Goal: Information Seeking & Learning: Learn about a topic

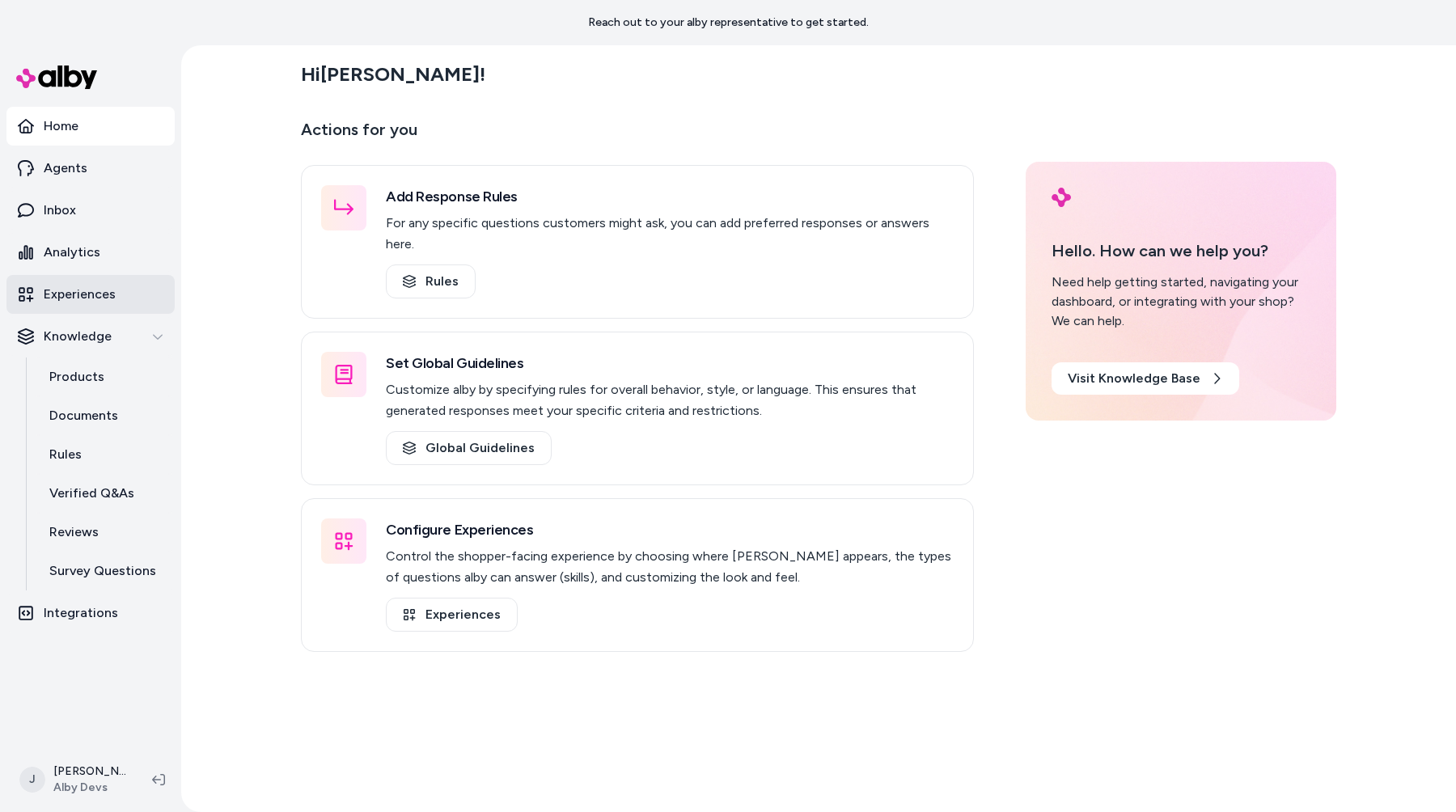
click at [129, 292] on link "Experiences" at bounding box center [91, 294] width 168 height 39
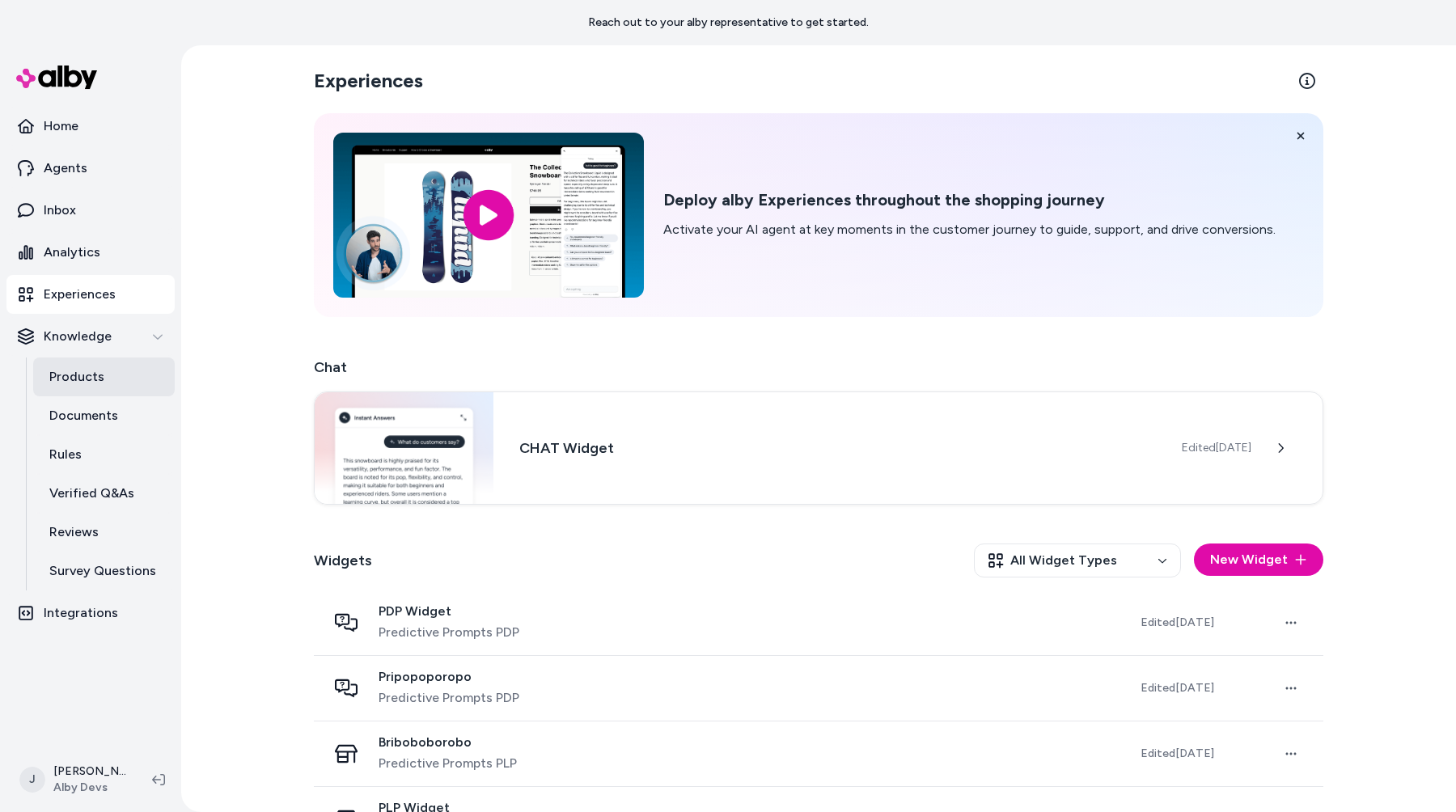
click at [121, 380] on link "Products" at bounding box center [103, 377] width 141 height 39
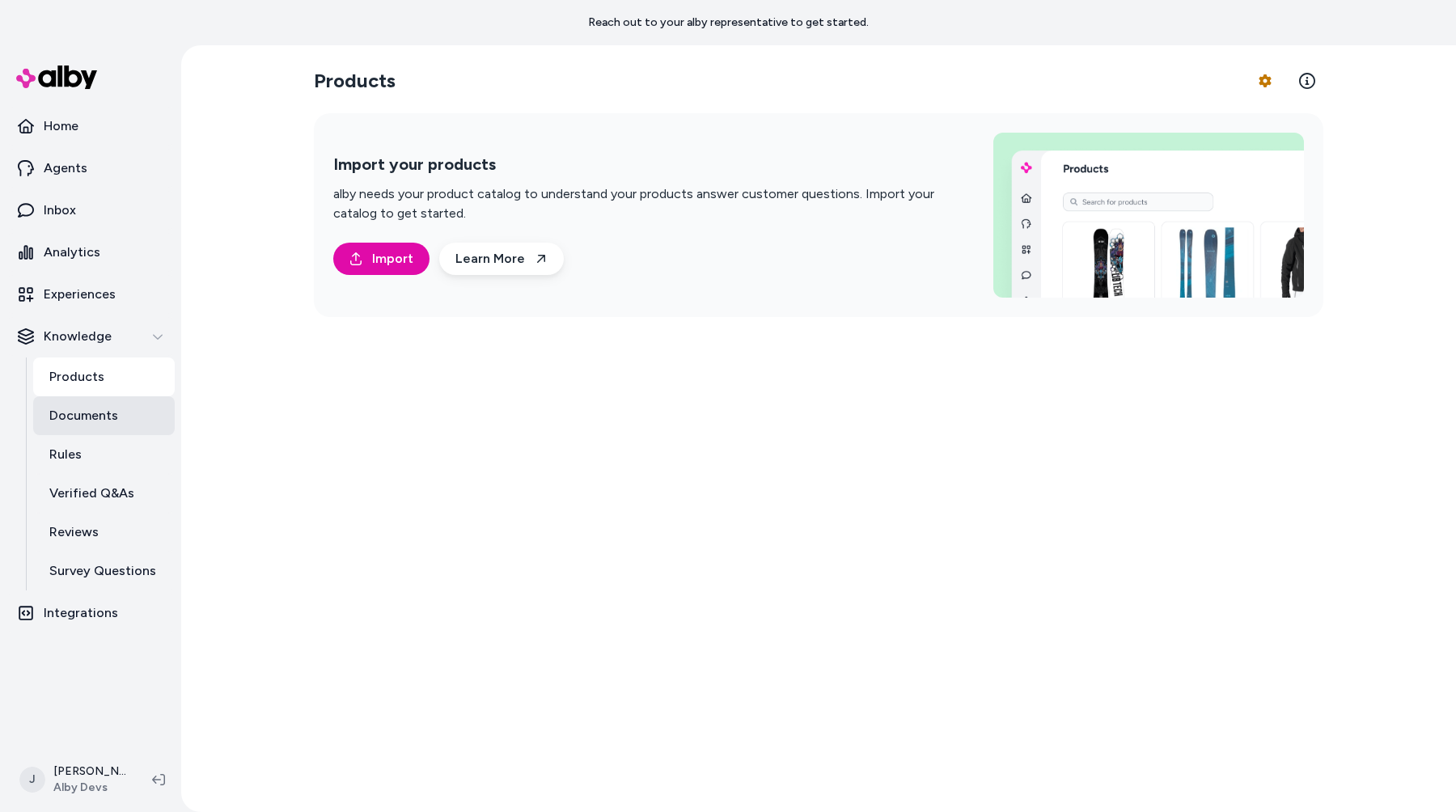
click at [121, 413] on link "Documents" at bounding box center [103, 416] width 141 height 39
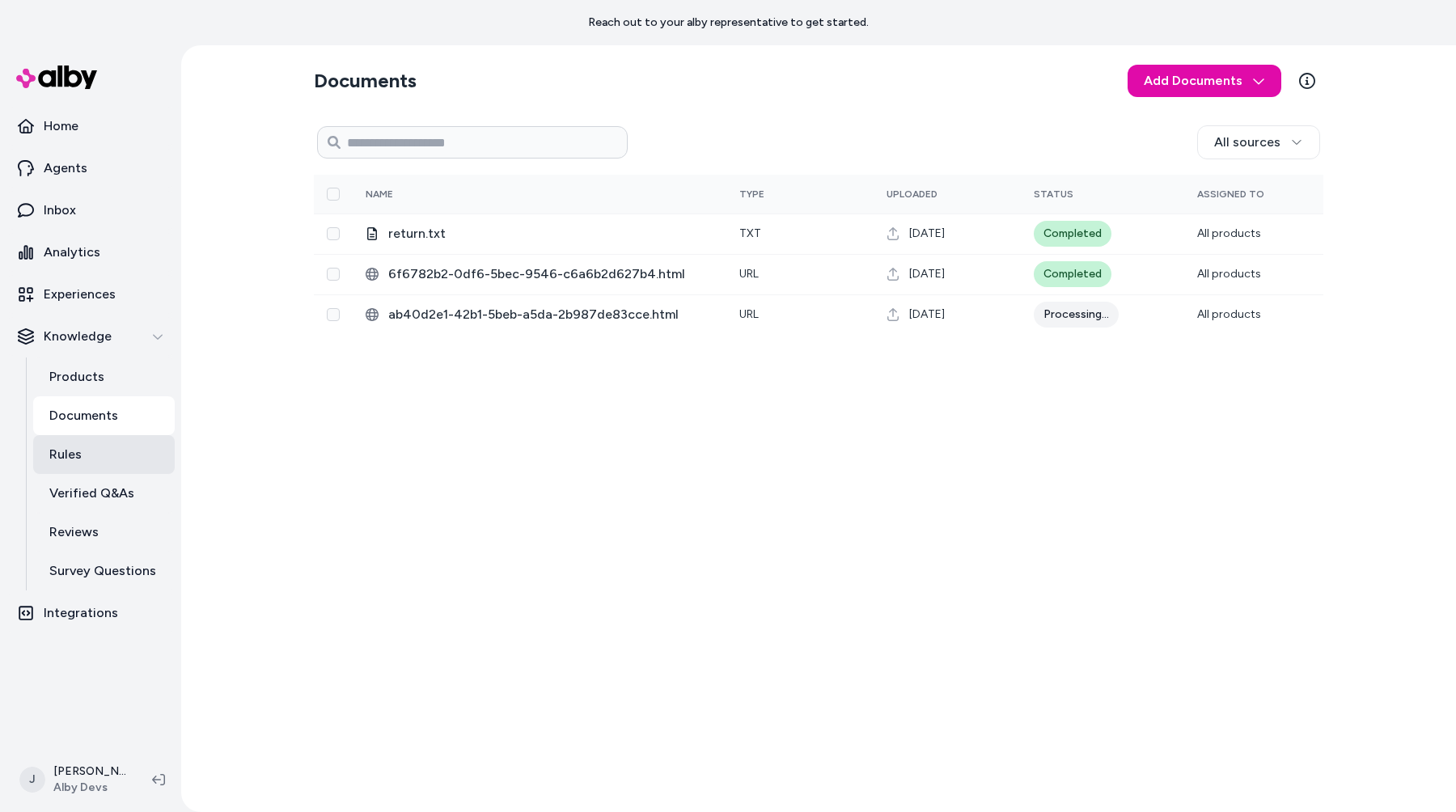
click at [121, 455] on link "Rules" at bounding box center [103, 454] width 141 height 39
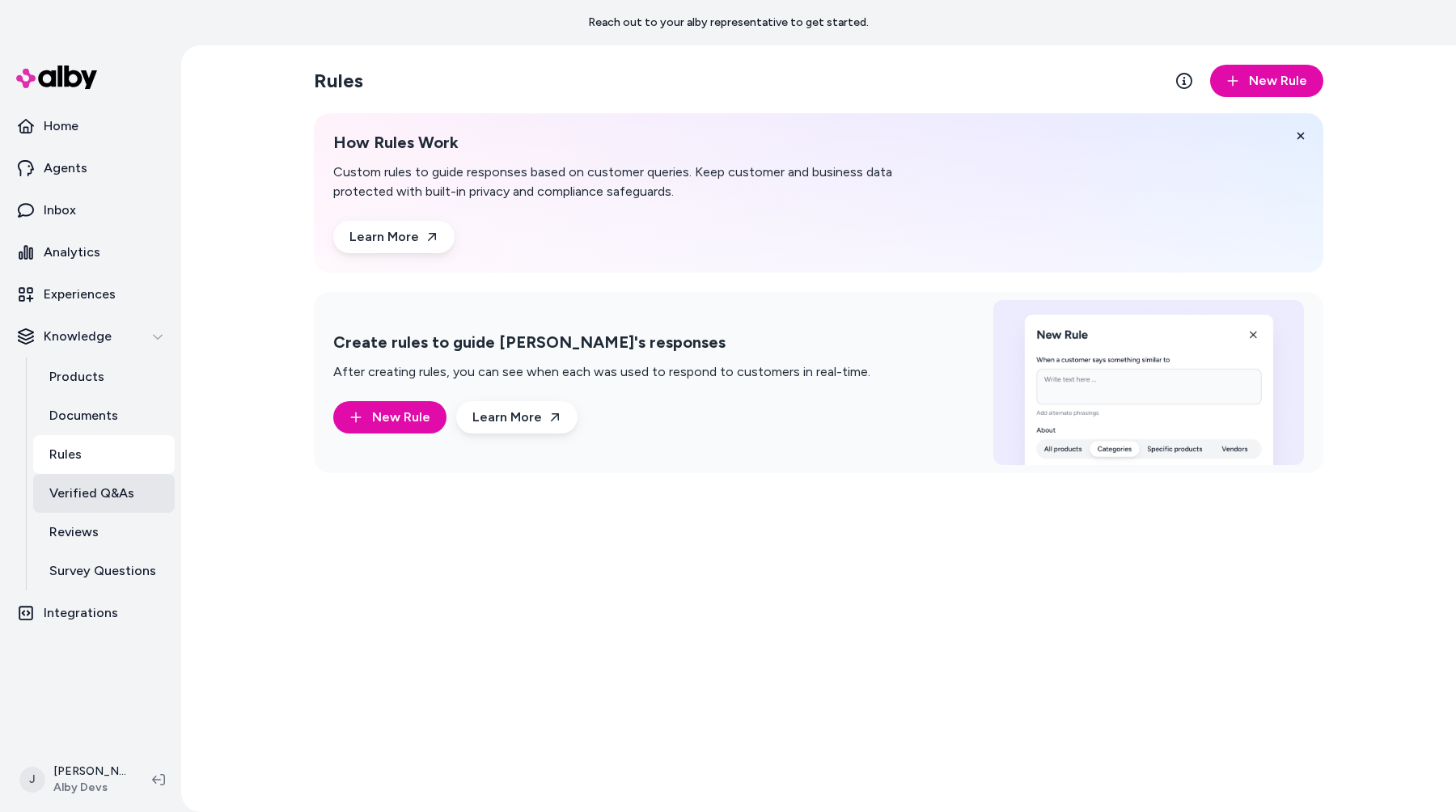
click at [121, 492] on p "Verified Q&As" at bounding box center [92, 493] width 85 height 19
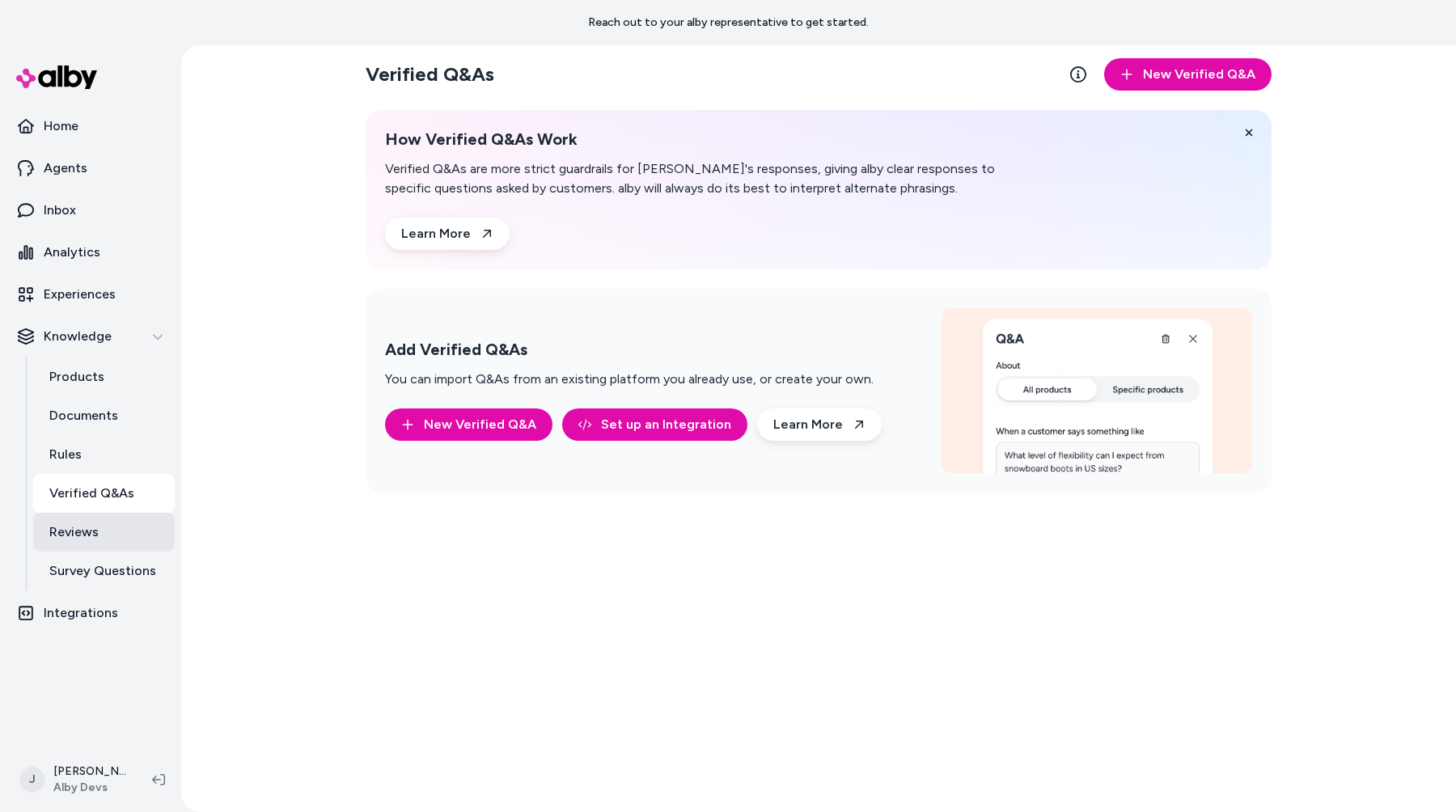
click at [121, 519] on link "Reviews" at bounding box center [103, 532] width 141 height 39
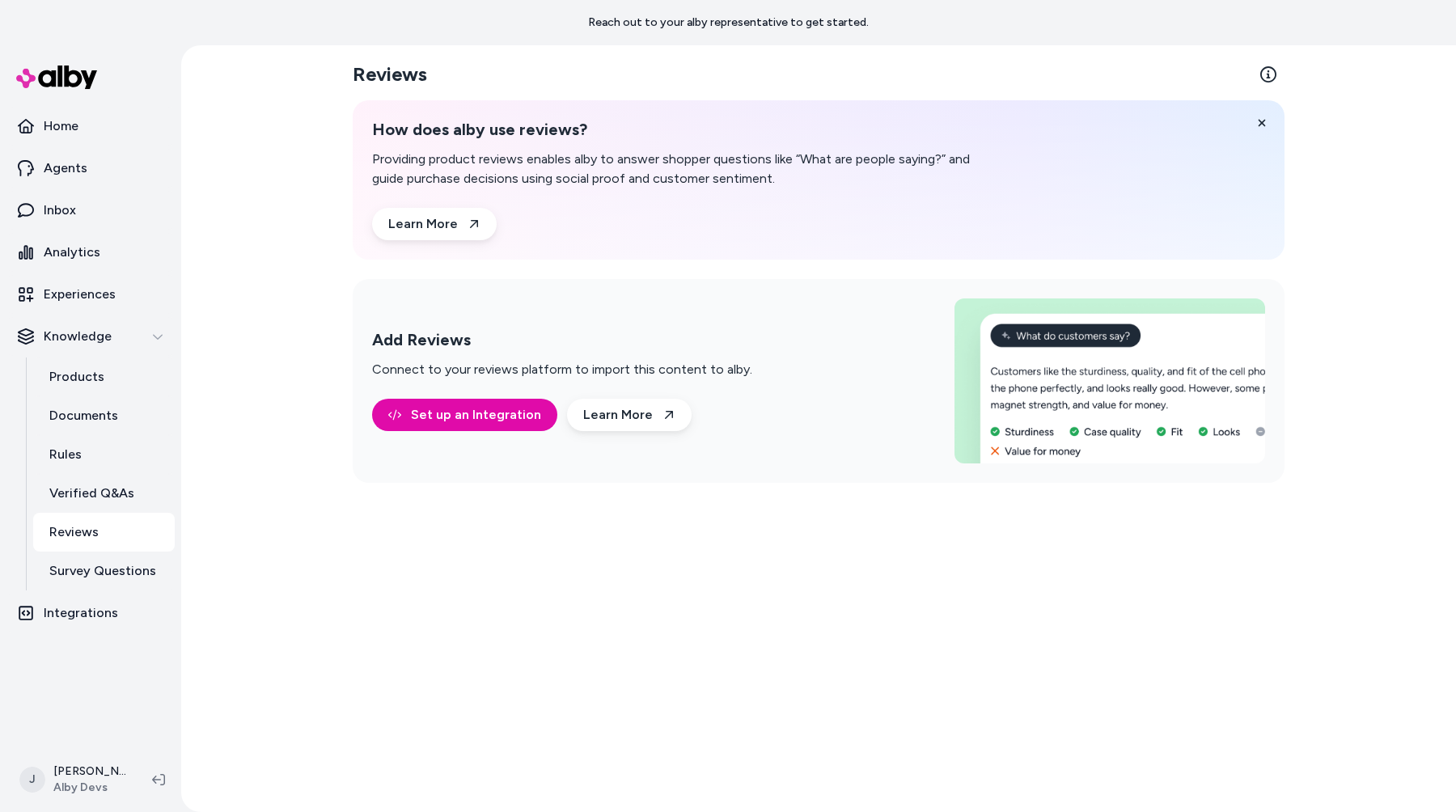
click at [121, 545] on link "Reviews" at bounding box center [103, 532] width 141 height 39
click at [121, 554] on link "Survey Questions" at bounding box center [103, 571] width 141 height 39
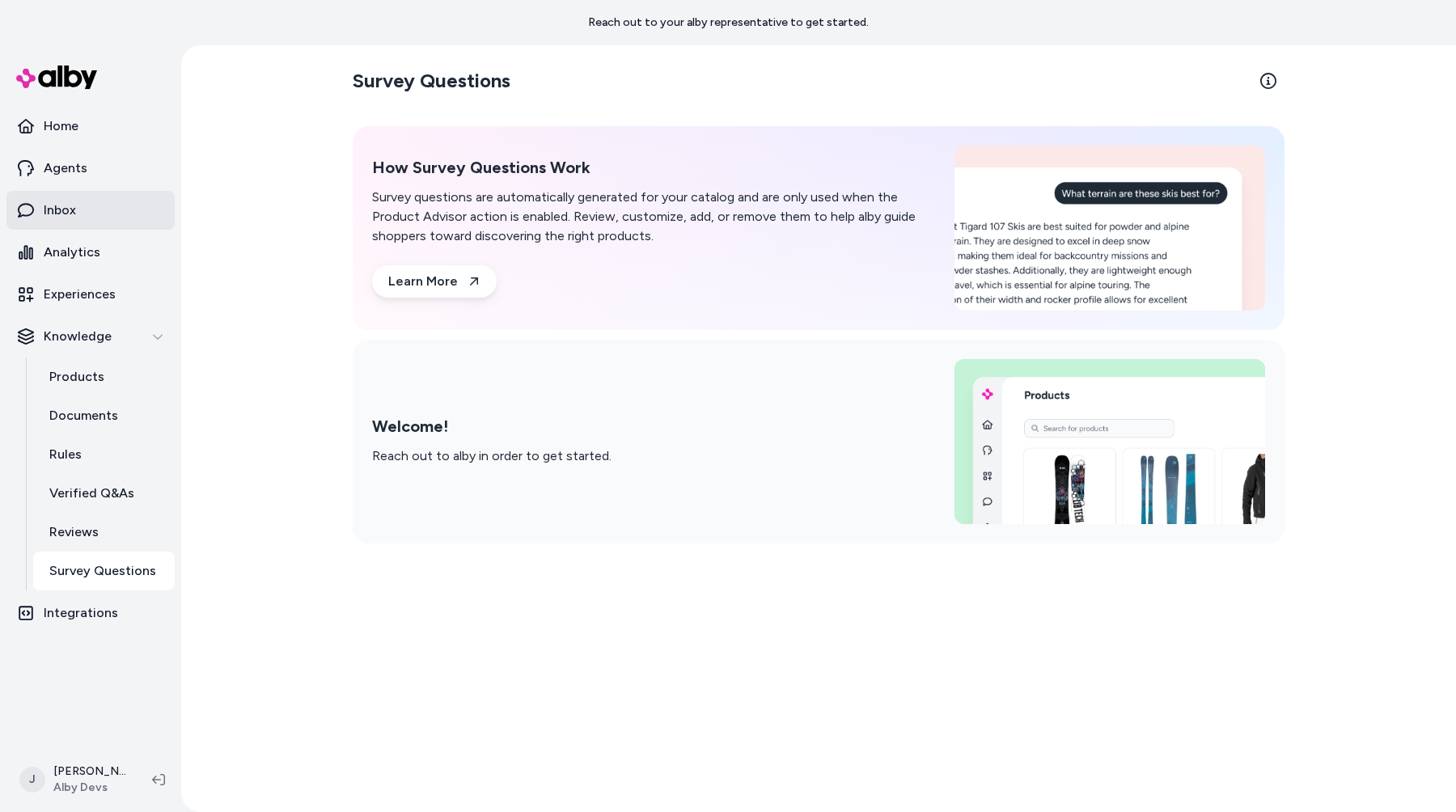
click at [132, 219] on link "Inbox" at bounding box center [91, 210] width 168 height 39
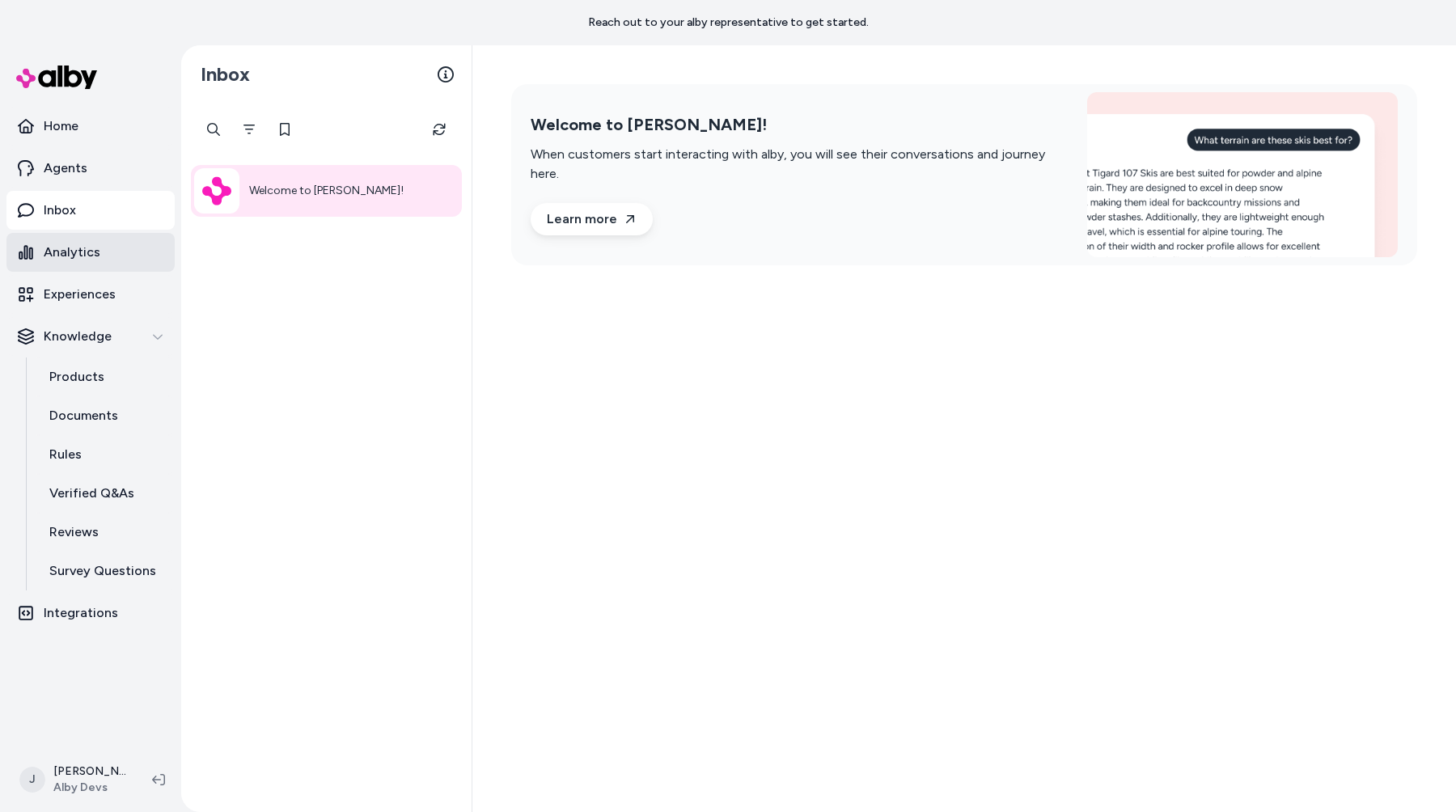
click at [132, 262] on link "Analytics" at bounding box center [91, 252] width 168 height 39
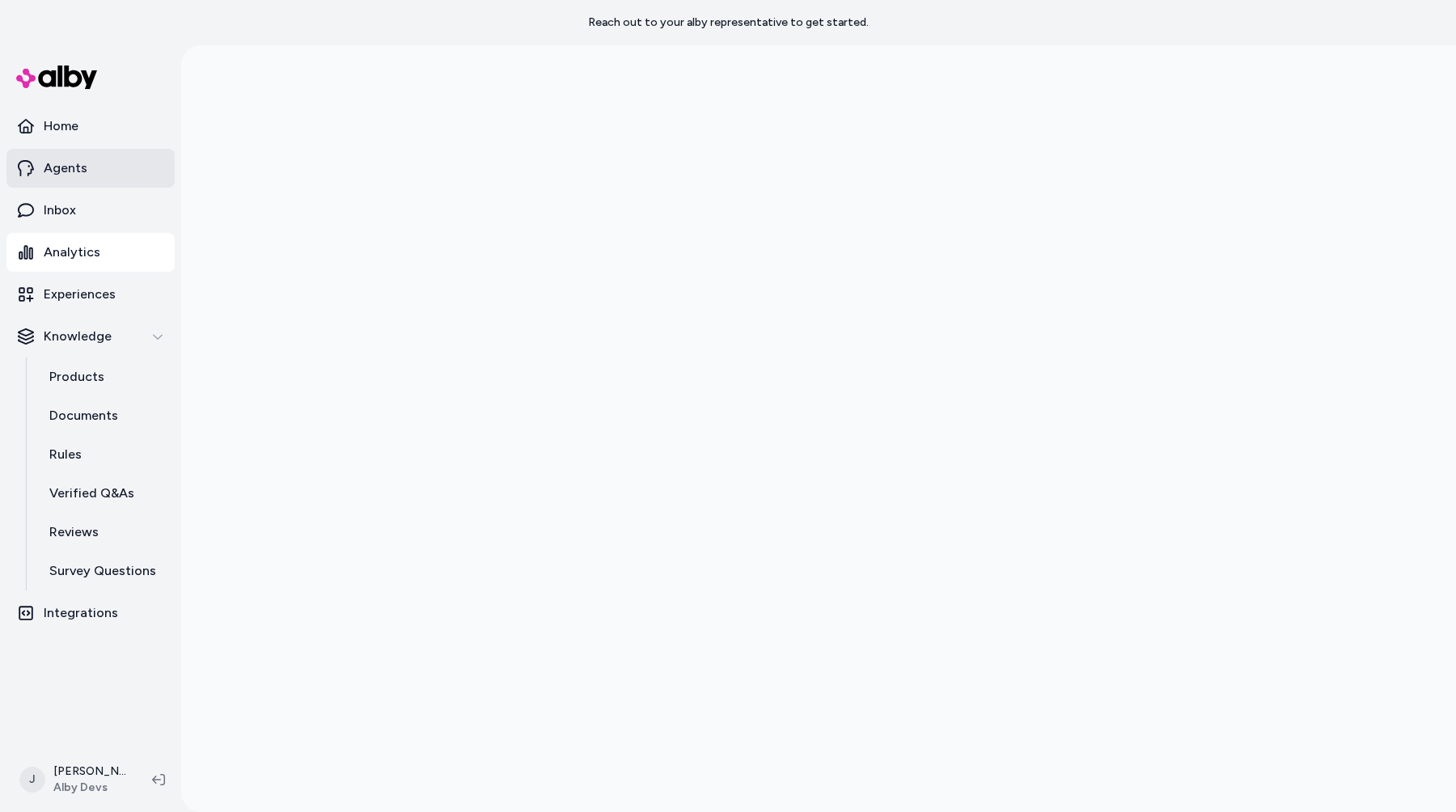
click at [137, 170] on link "Agents" at bounding box center [91, 168] width 168 height 39
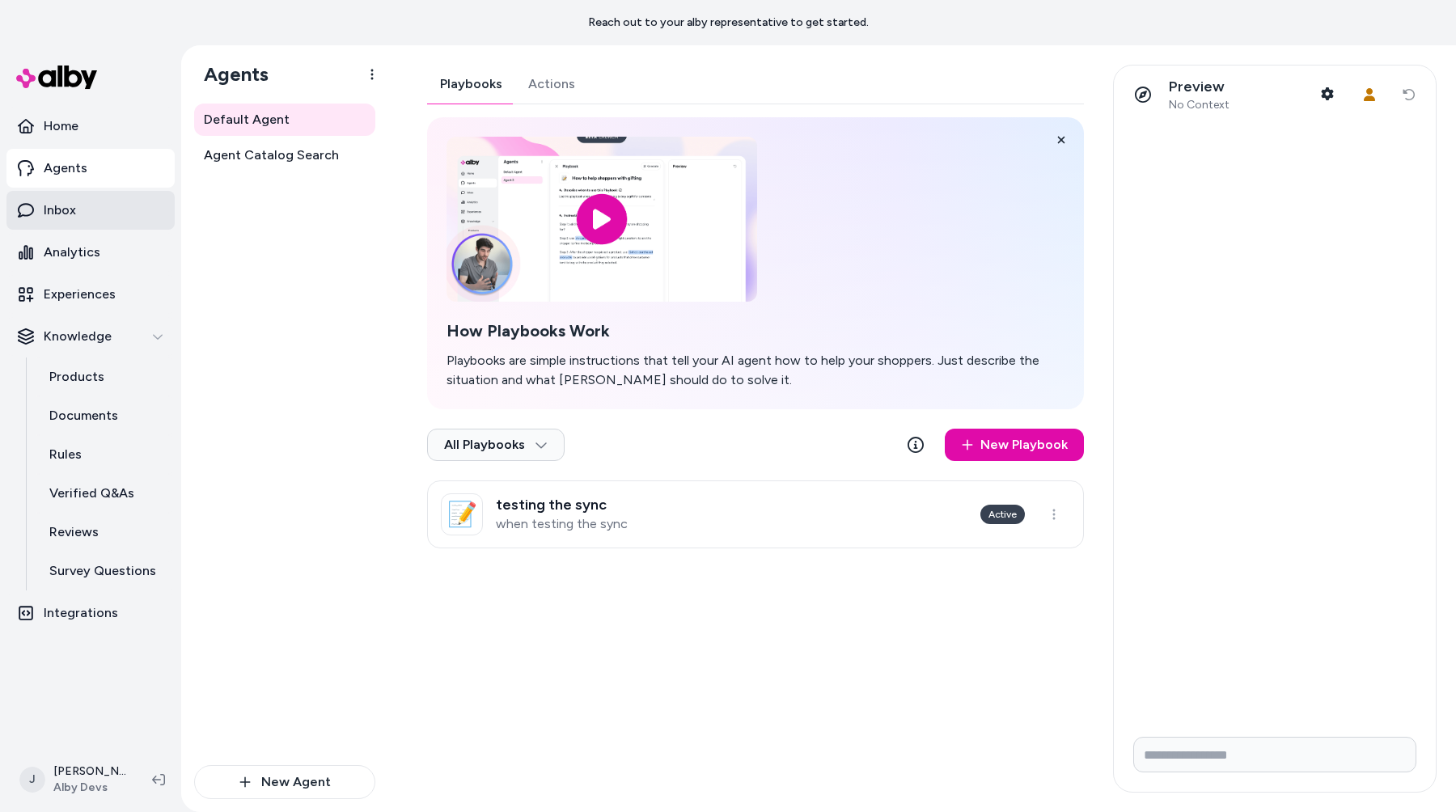
click at [135, 196] on link "Inbox" at bounding box center [91, 210] width 168 height 39
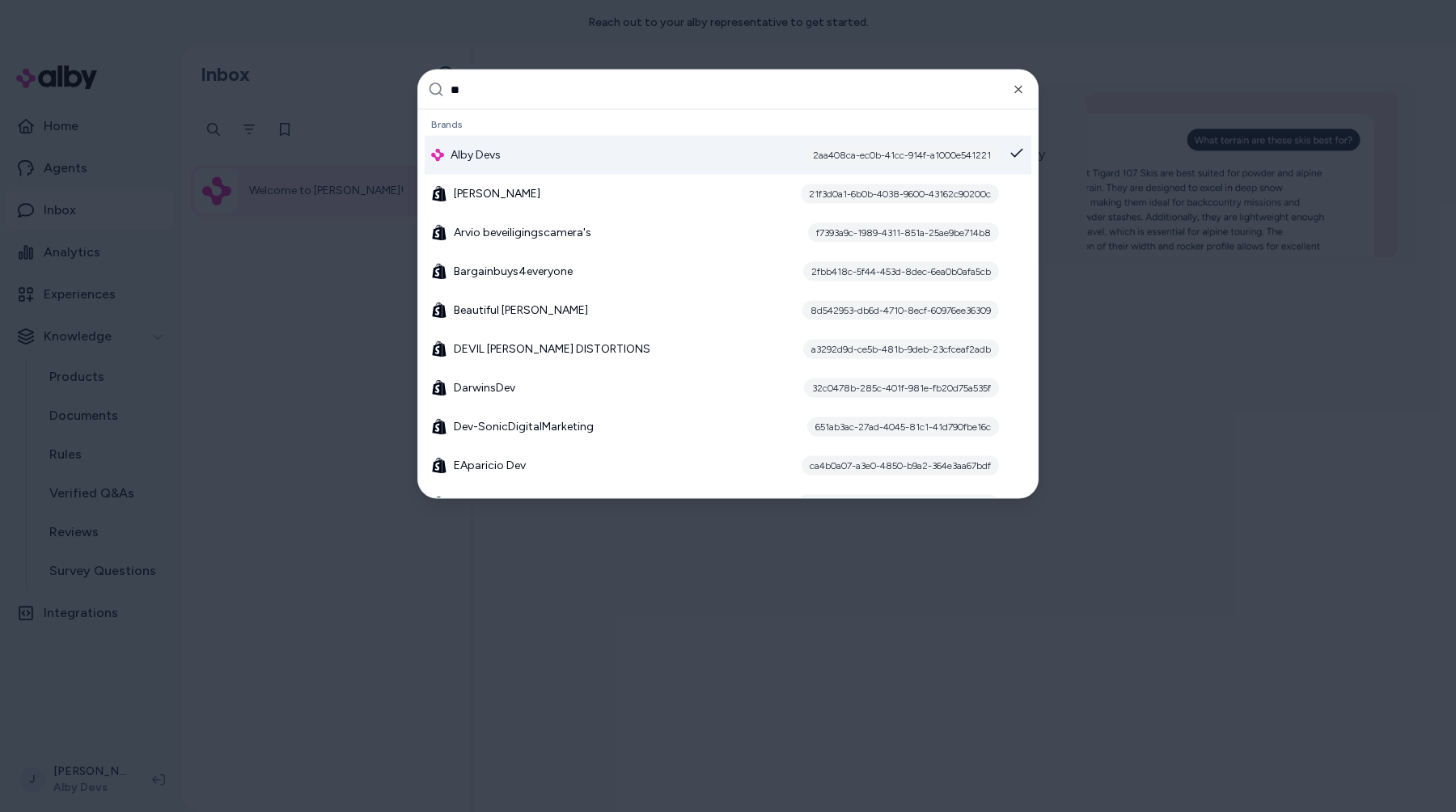
type input "***"
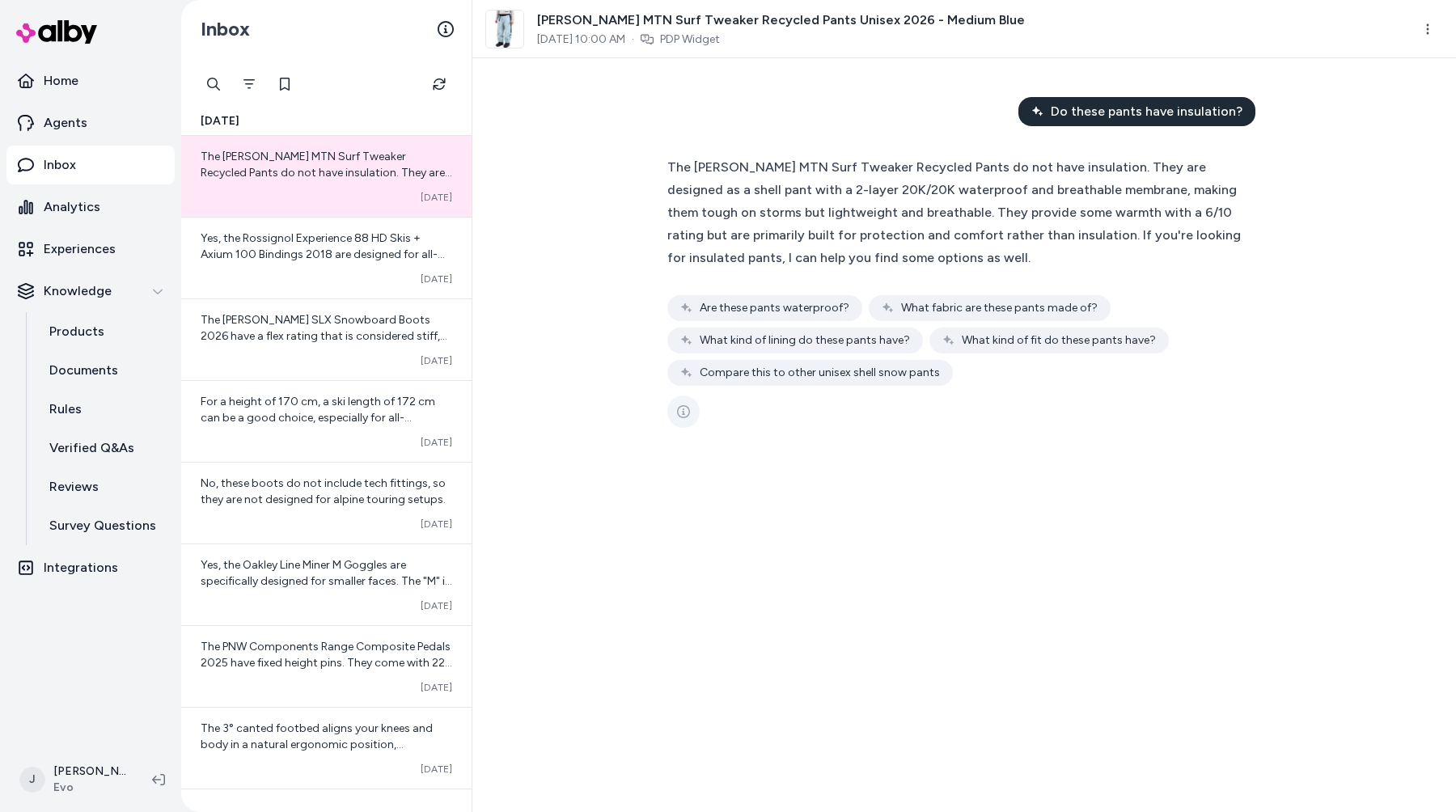
click at [681, 418] on icon "See more" at bounding box center [683, 411] width 13 height 13
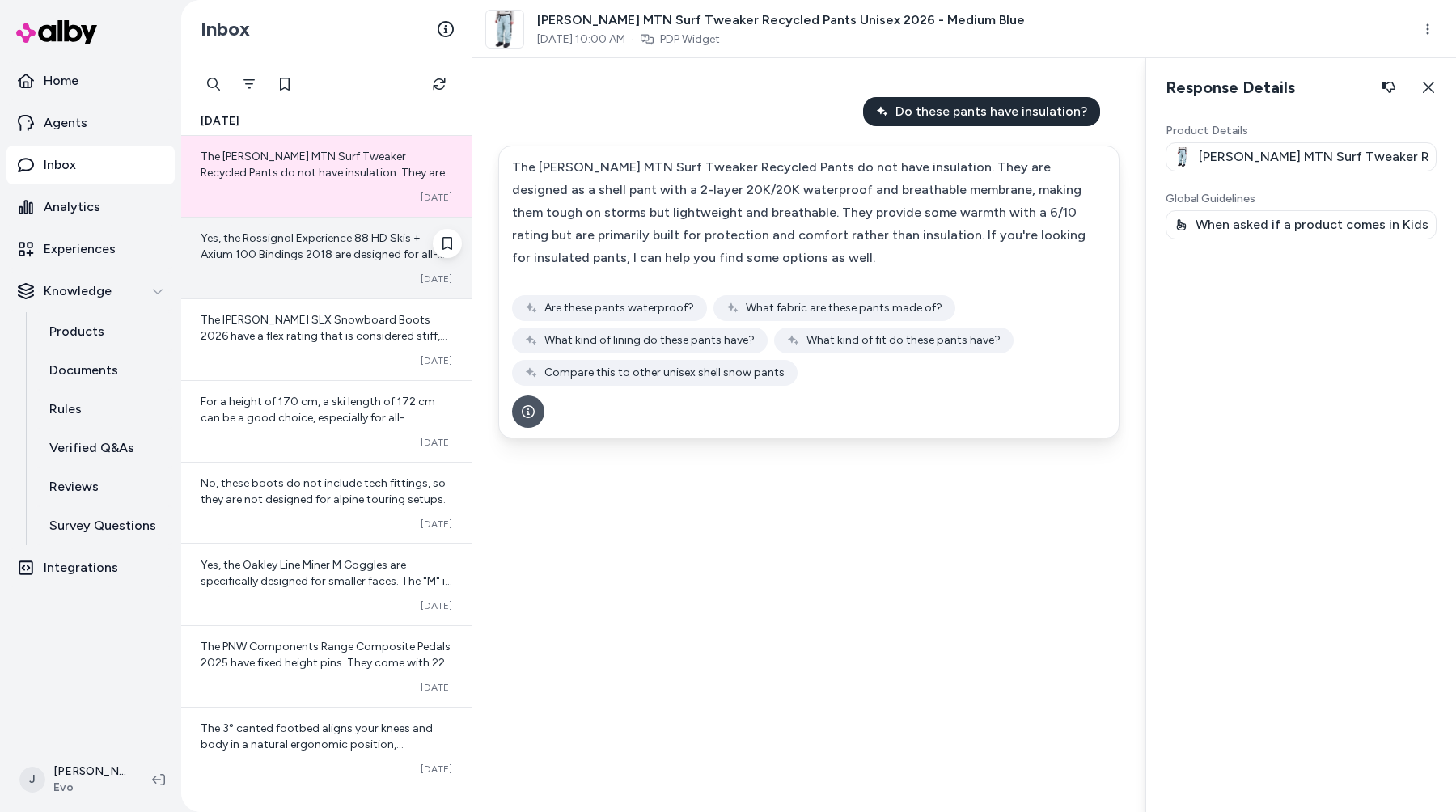
click at [293, 250] on span "Yes, the Rossignol Experience 88 HD Skis + Axium 100 Bindings 2018 are designed…" at bounding box center [322, 270] width 245 height 78
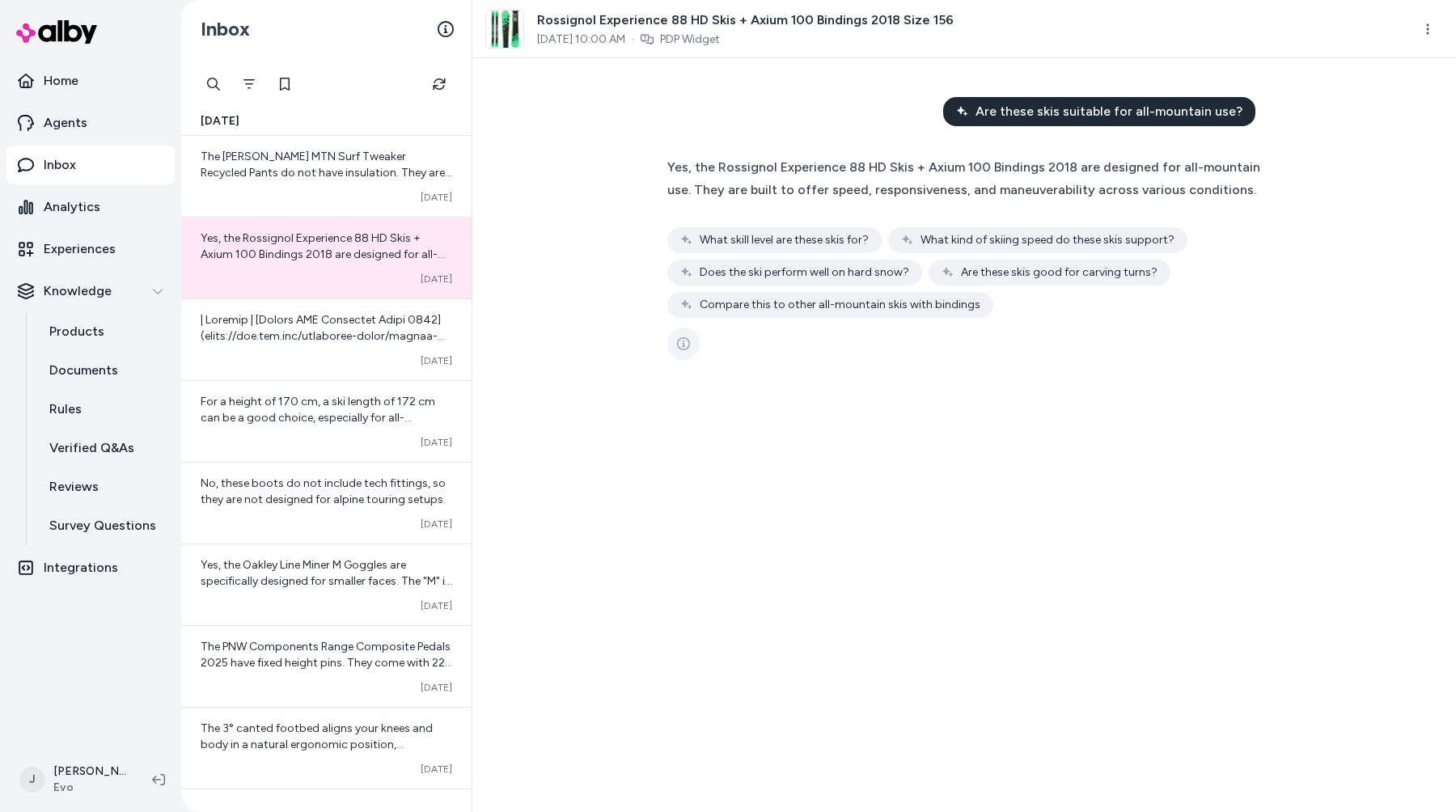
click at [681, 337] on icon "See more" at bounding box center [683, 343] width 13 height 13
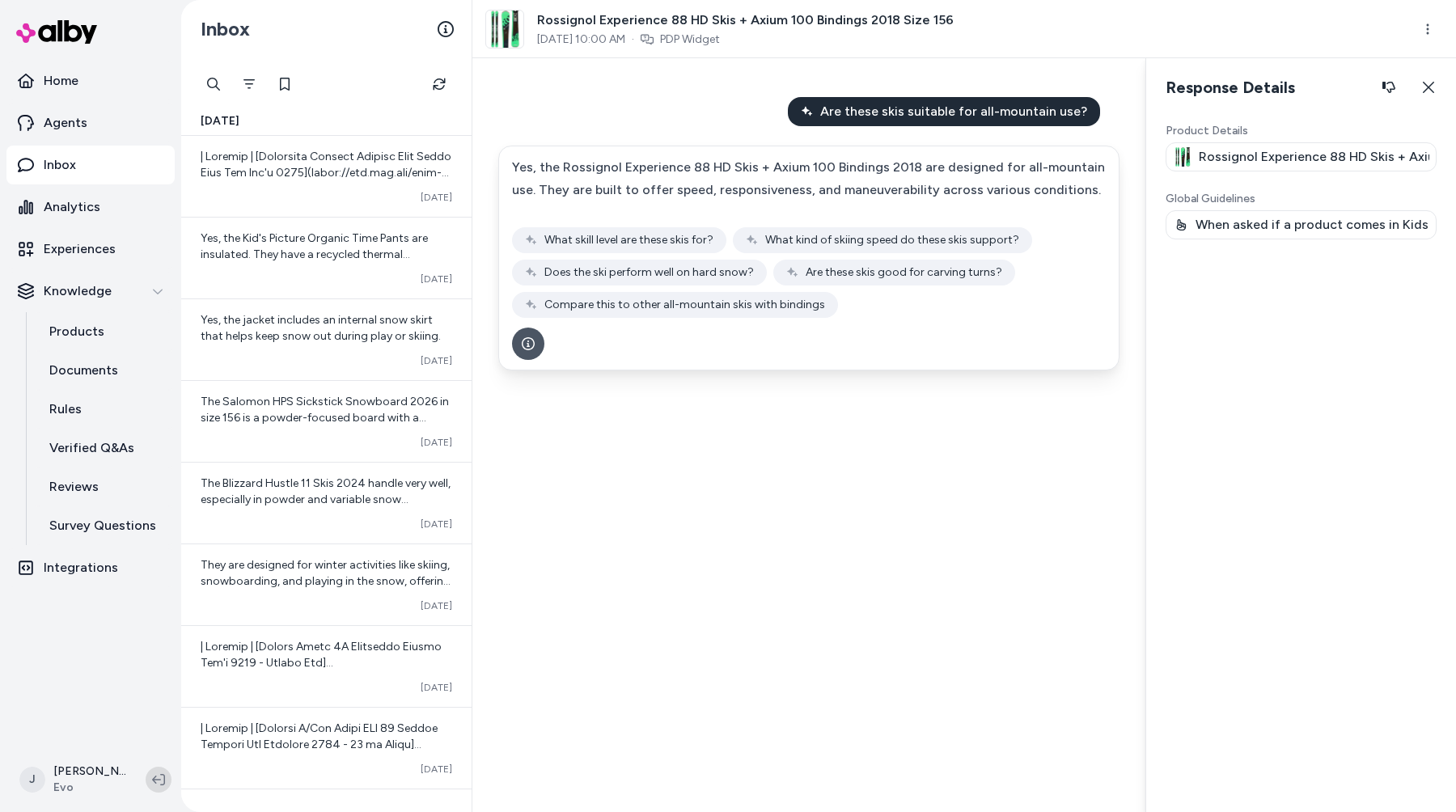
click at [156, 770] on button at bounding box center [159, 779] width 26 height 26
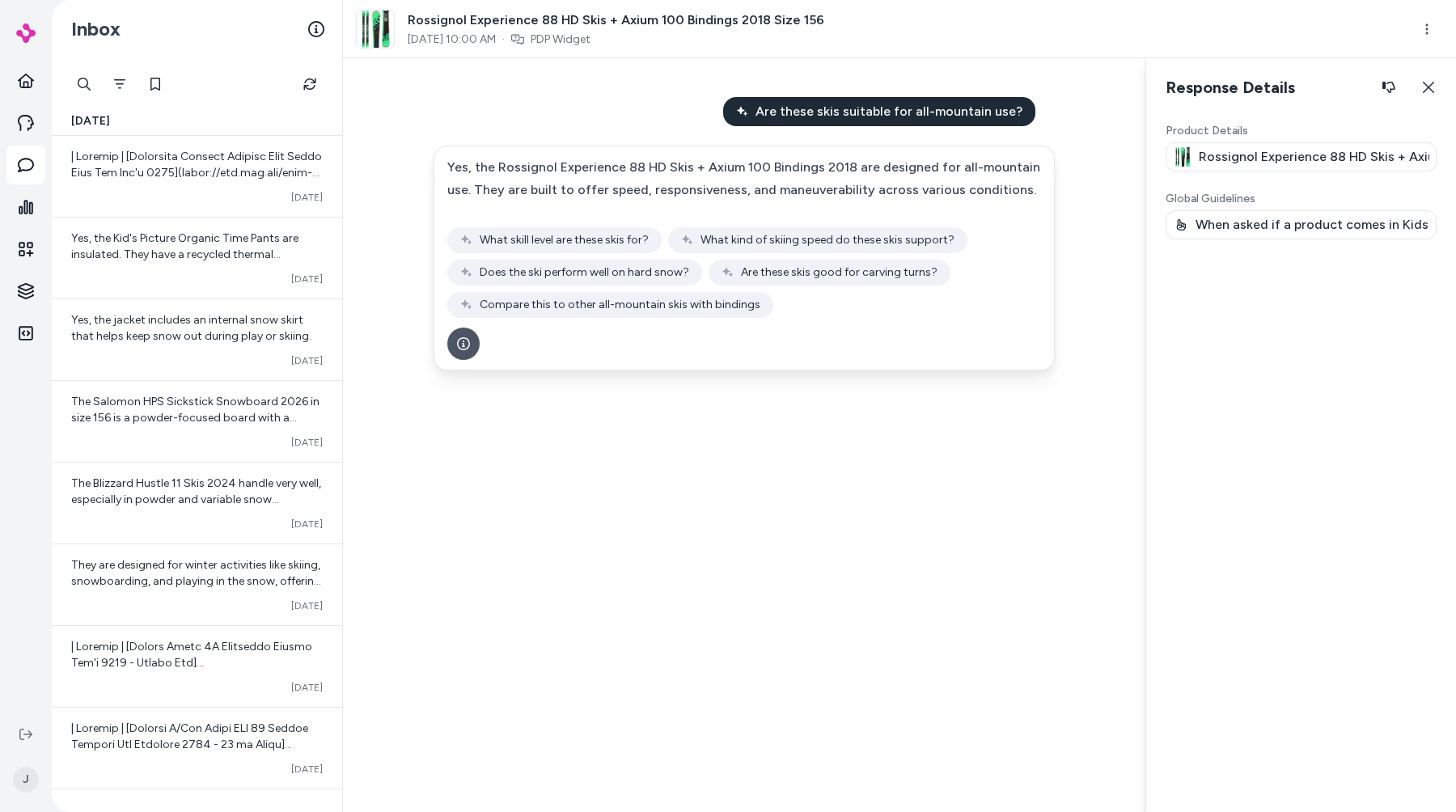
click at [520, 666] on div "Are these skis suitable for all-mountain use? Yes, the Rossignol Experience 88 …" at bounding box center [744, 435] width 802 height 754
click at [591, 37] on link "PDP Widget" at bounding box center [561, 40] width 60 height 16
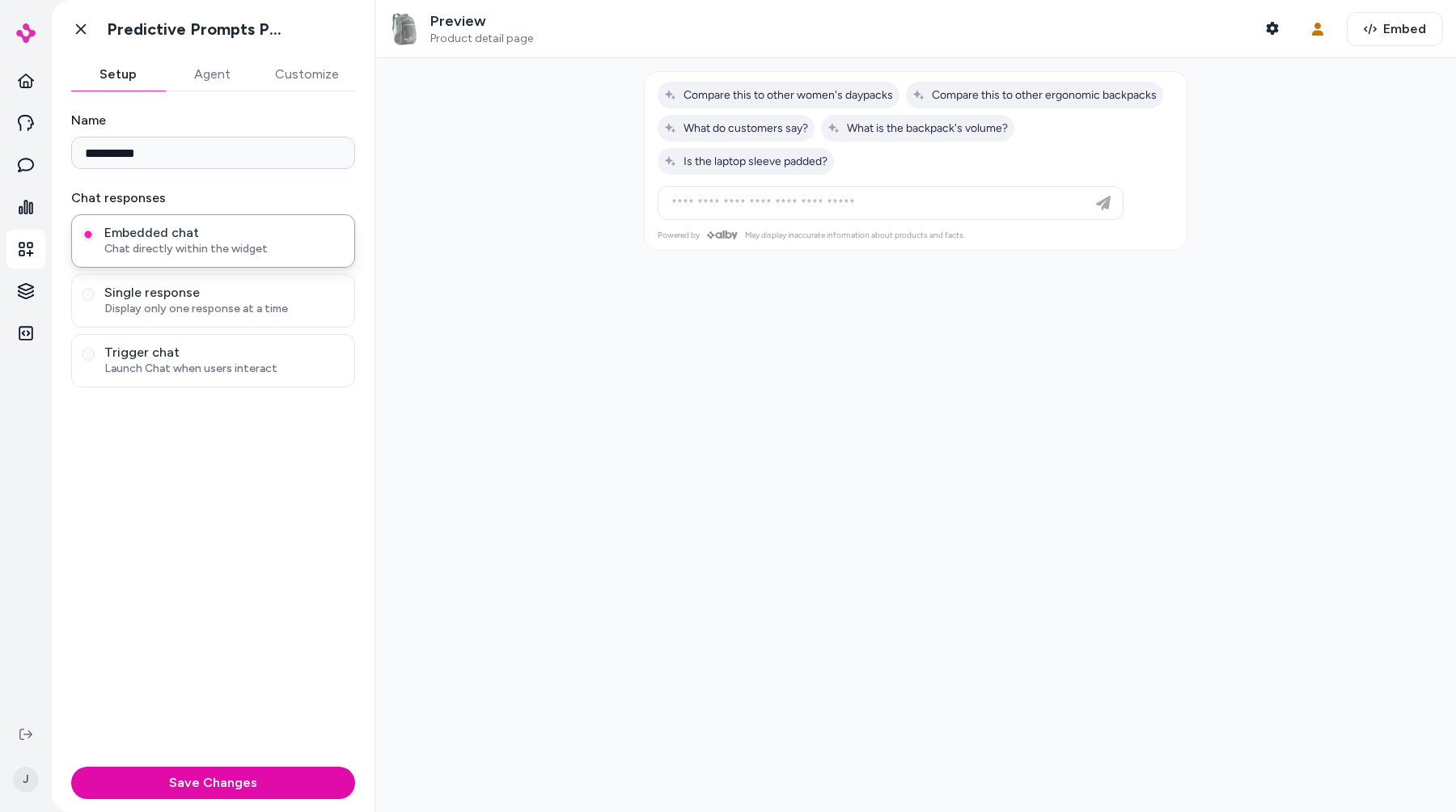
click at [806, 536] on div at bounding box center [916, 435] width 1081 height 754
